Goal: Check status

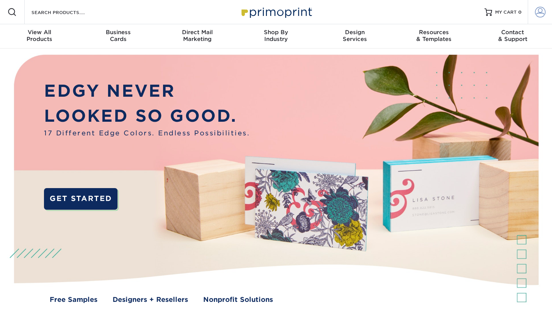
click at [540, 11] on span at bounding box center [540, 12] width 11 height 11
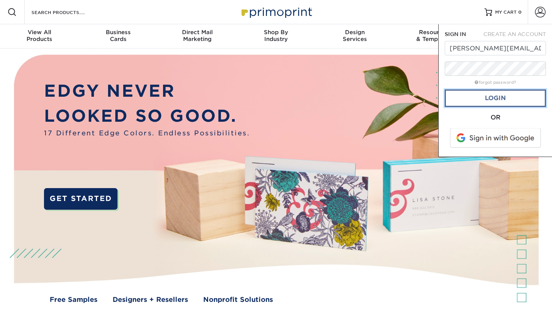
click at [495, 101] on link "Login" at bounding box center [494, 97] width 101 height 17
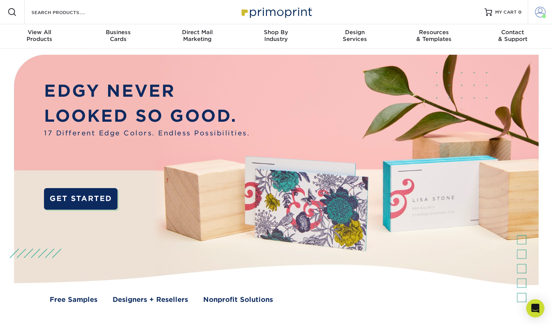
click at [538, 17] on link "Account" at bounding box center [539, 12] width 24 height 24
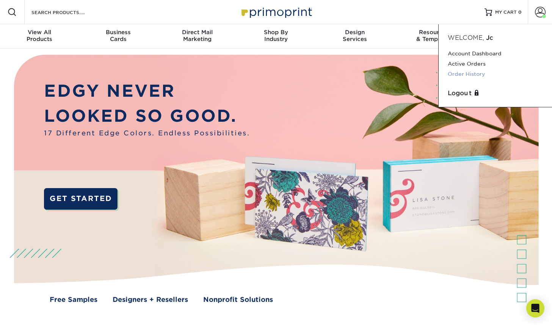
click at [467, 75] on link "Order History" at bounding box center [494, 74] width 95 height 10
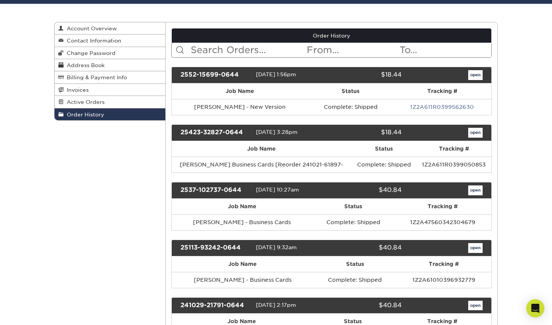
scroll to position [147, 0]
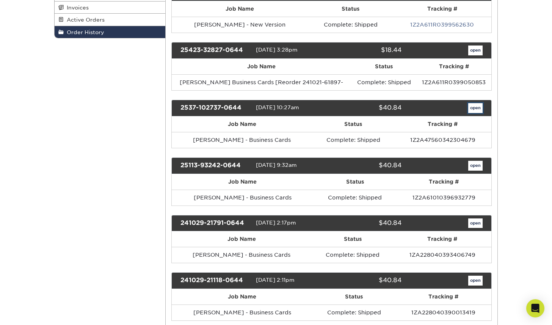
click at [472, 111] on link "open" at bounding box center [475, 108] width 14 height 10
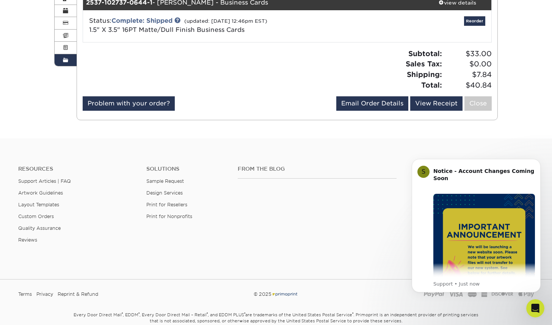
scroll to position [117, 0]
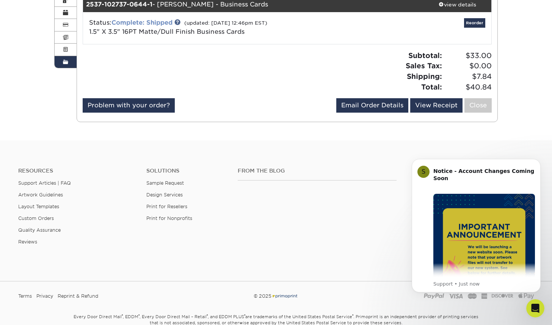
click at [148, 22] on link "Complete: Shipped" at bounding box center [141, 22] width 61 height 7
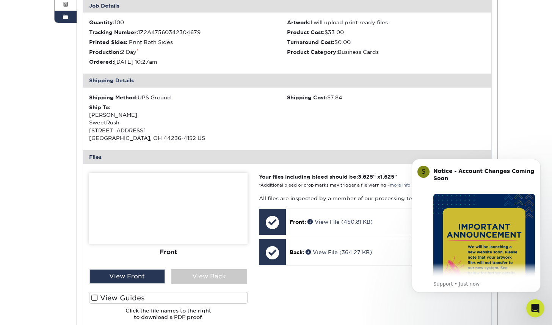
scroll to position [230, 0]
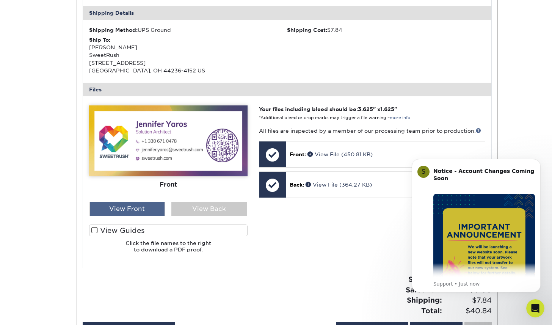
click at [134, 210] on div "View Front" at bounding box center [127, 209] width 76 height 14
click at [195, 210] on div "View Back" at bounding box center [209, 209] width 76 height 14
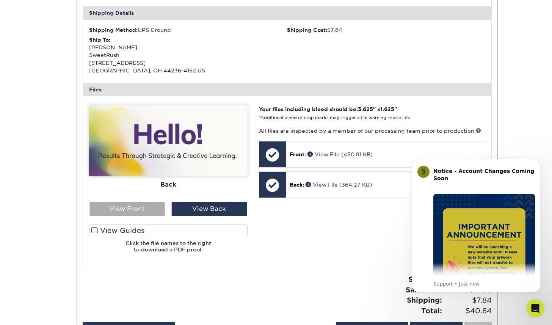
click at [150, 209] on div "View Front" at bounding box center [127, 209] width 76 height 14
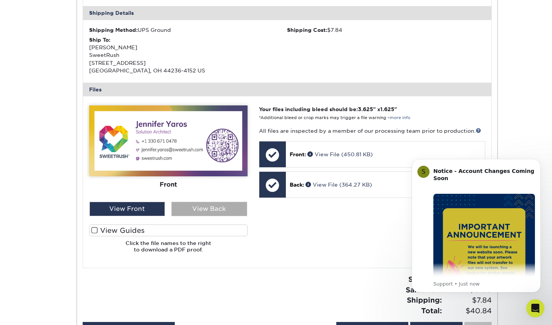
click at [190, 208] on div "View Back" at bounding box center [209, 209] width 76 height 14
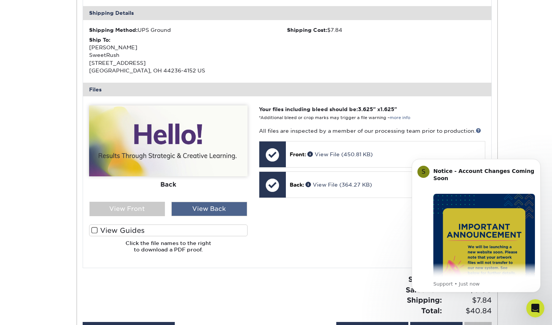
click at [185, 213] on div "View Back" at bounding box center [209, 209] width 76 height 14
click at [199, 208] on div "View Back" at bounding box center [209, 209] width 76 height 14
click at [155, 207] on div "View Front" at bounding box center [127, 209] width 76 height 14
